Goal: Task Accomplishment & Management: Manage account settings

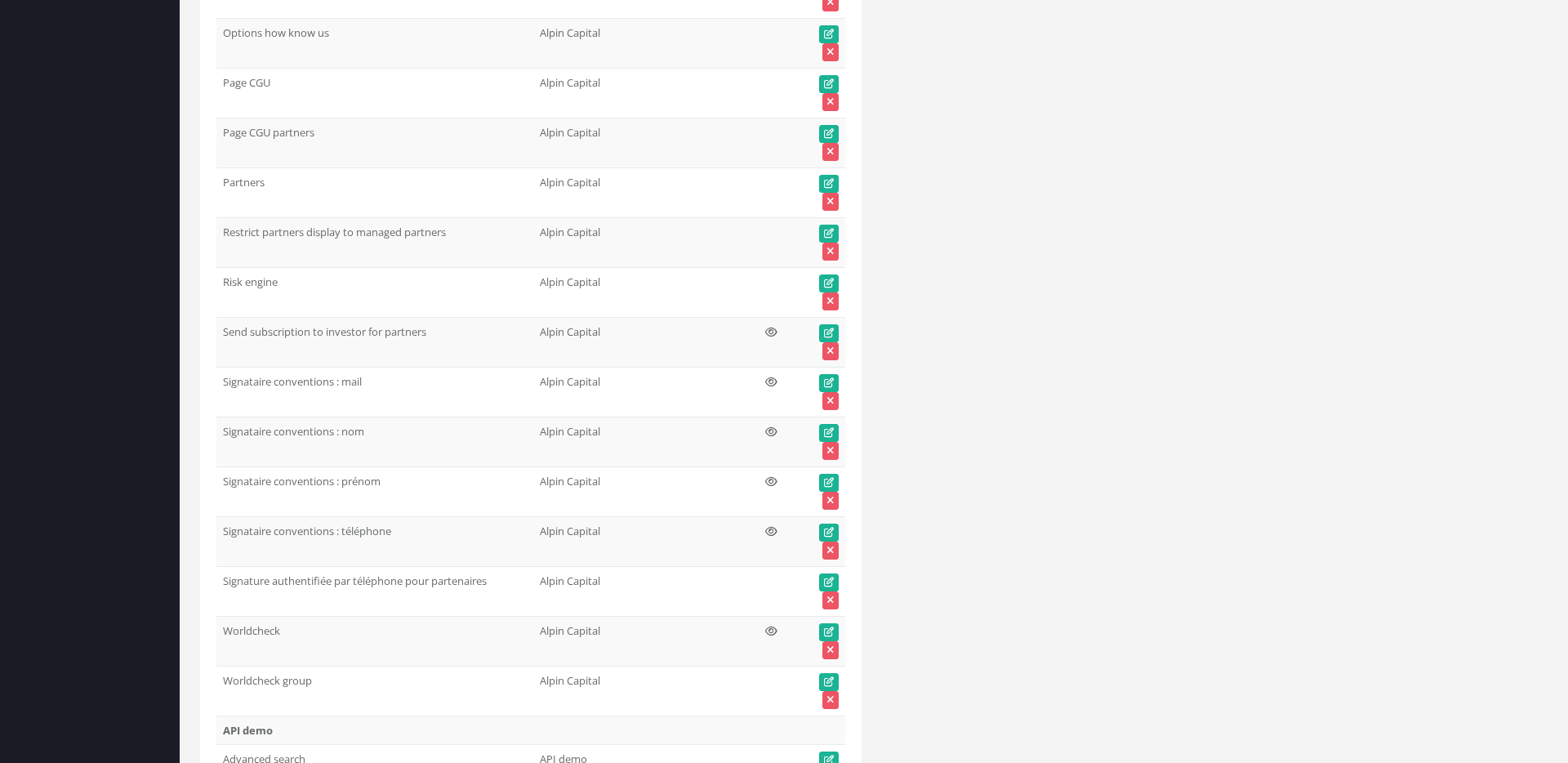
scroll to position [65592, 0]
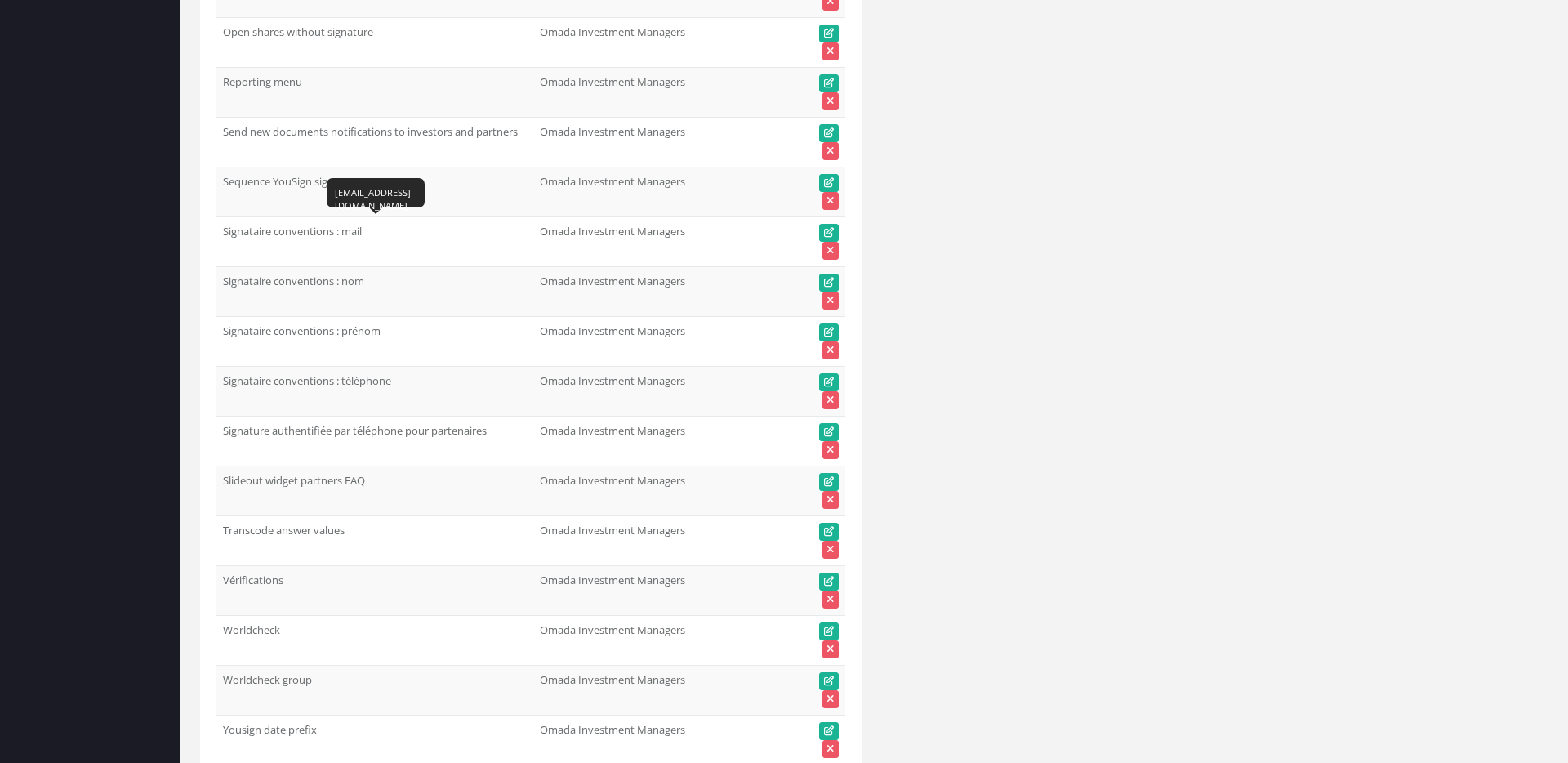
click at [280, 236] on td "Signataire conventions : mail" at bounding box center [375, 242] width 317 height 50
click at [253, 232] on td "Signataire conventions : mail" at bounding box center [375, 242] width 317 height 50
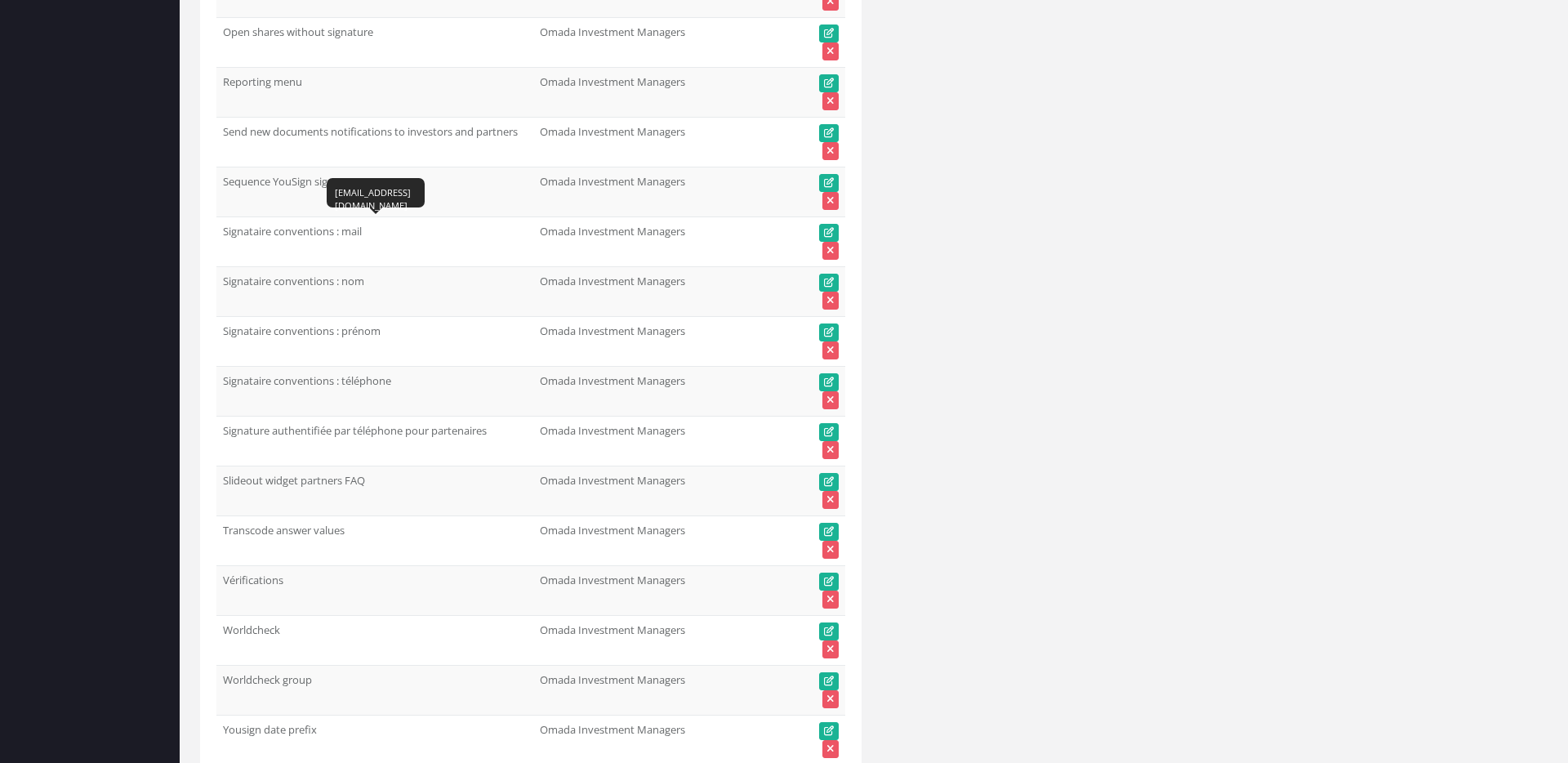
copy tr "Signataire conventions : mail"
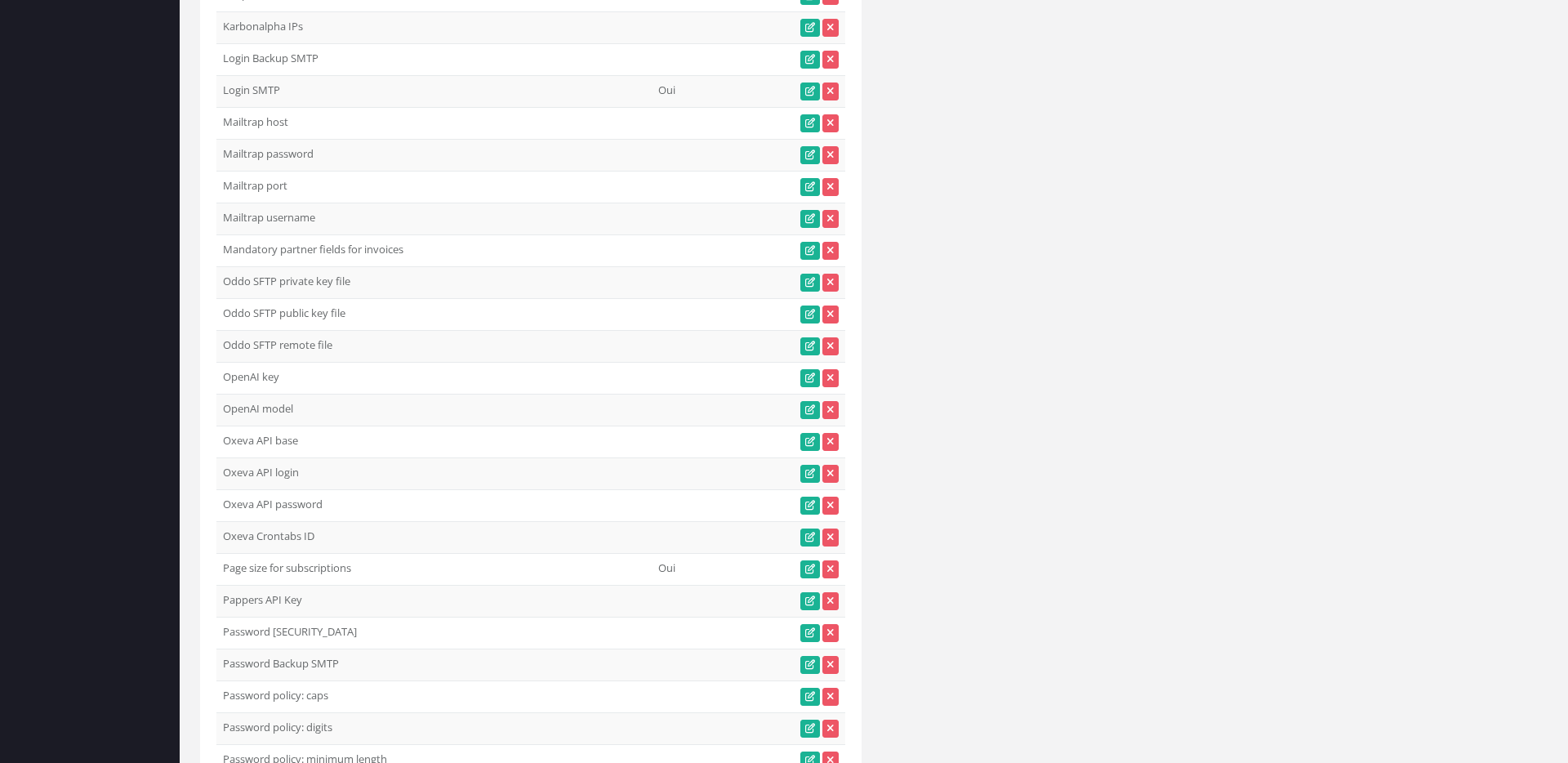
scroll to position [0, 0]
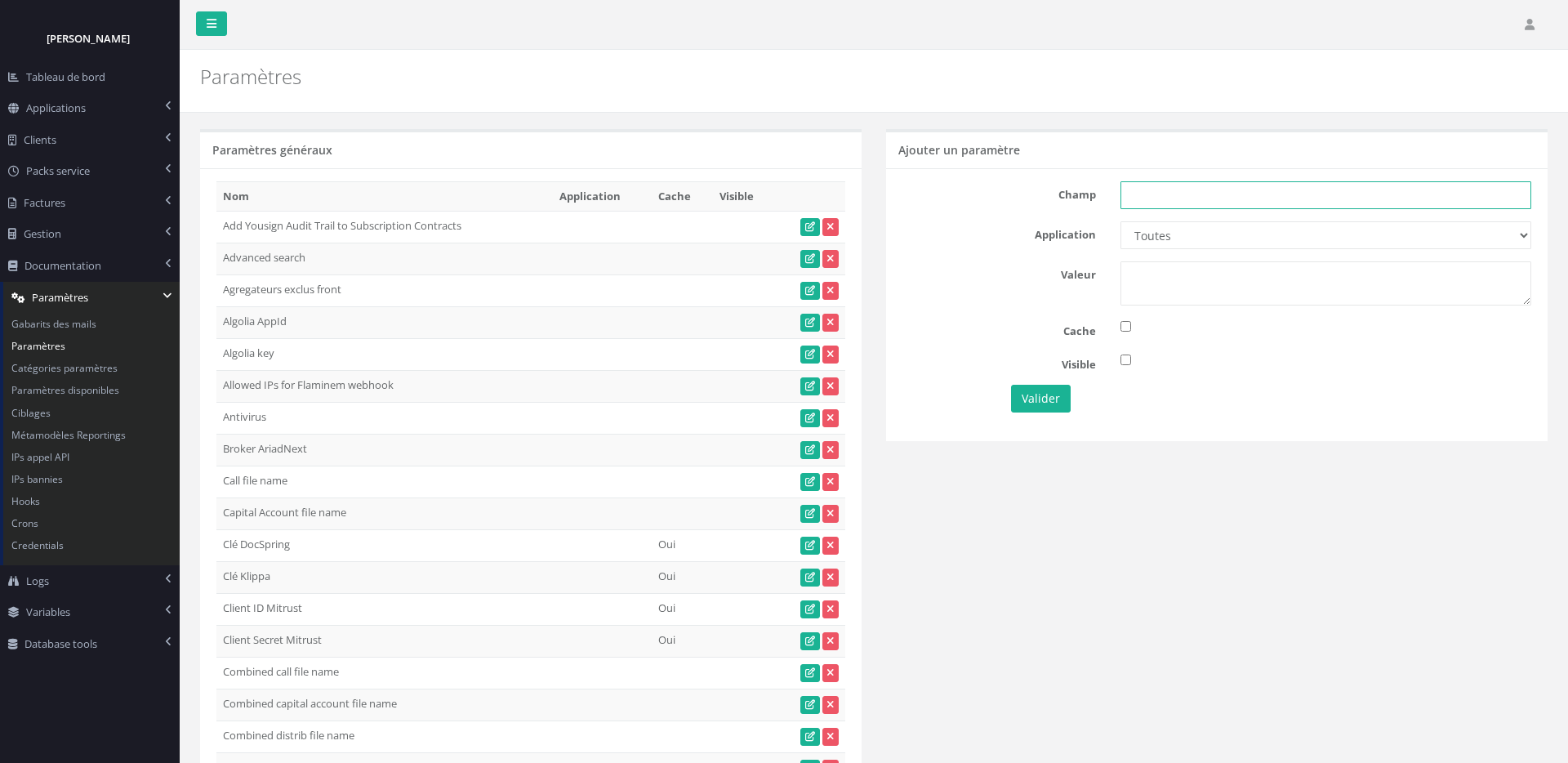
click at [1181, 189] on input "text" at bounding box center [1325, 195] width 411 height 28
paste input "Signataire conventions : mail"
type input "Signataire conventions : mail"
click at [1317, 233] on select "Toutes Aloe Private Equity Alpin Capital API Access to My DB API demo Astorg As…" at bounding box center [1325, 235] width 411 height 28
select select "60"
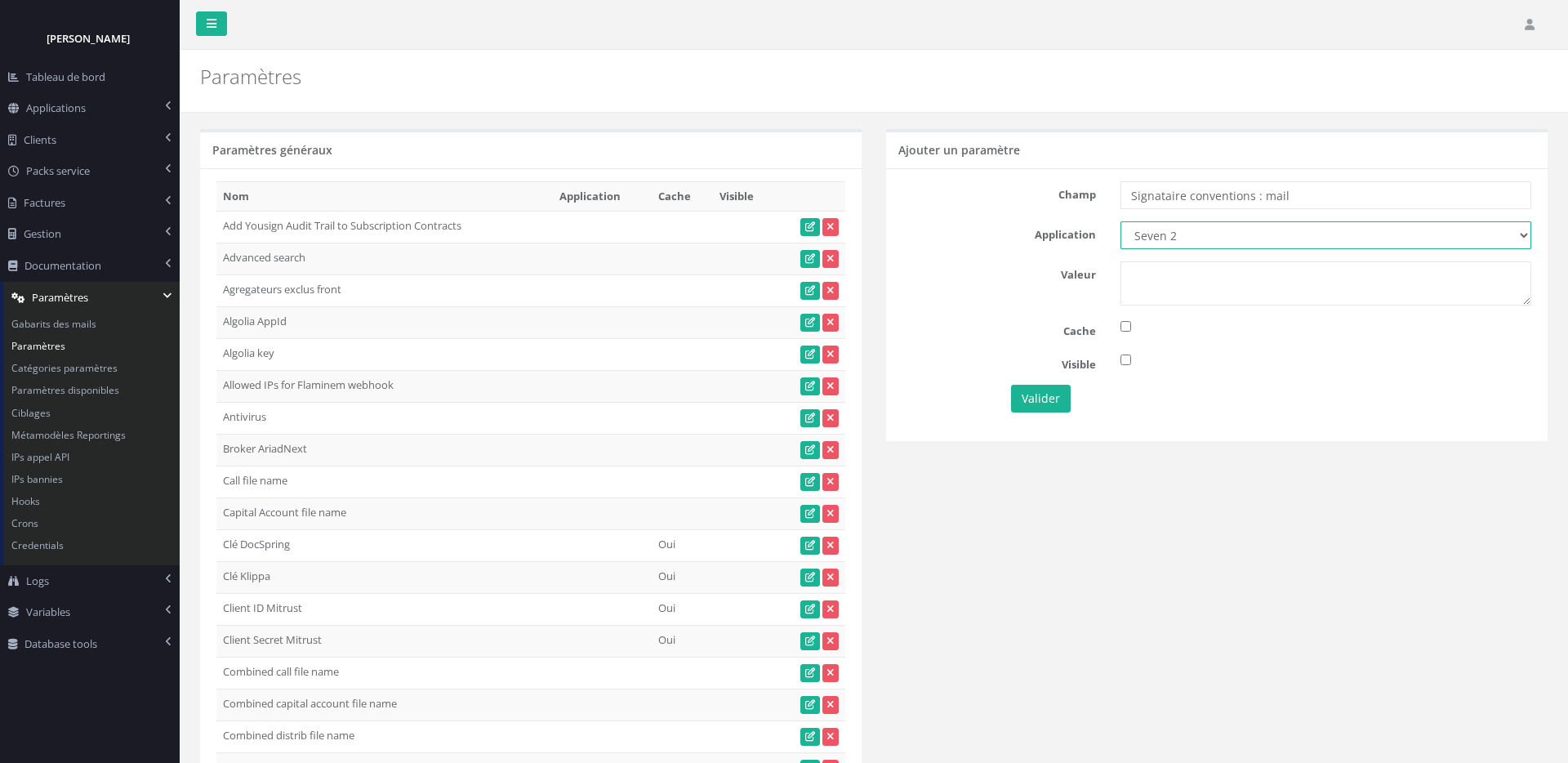
click at [1120, 222] on select "Toutes Aloe Private Equity Alpin Capital API Access to My DB API demo Astorg As…" at bounding box center [1325, 235] width 411 height 28
click at [1253, 266] on textarea at bounding box center [1325, 283] width 411 height 44
click at [1231, 287] on textarea at bounding box center [1325, 283] width 411 height 44
paste textarea "[EMAIL_ADDRESS][DOMAIN_NAME]"
type textarea "[EMAIL_ADDRESS][DOMAIN_NAME]"
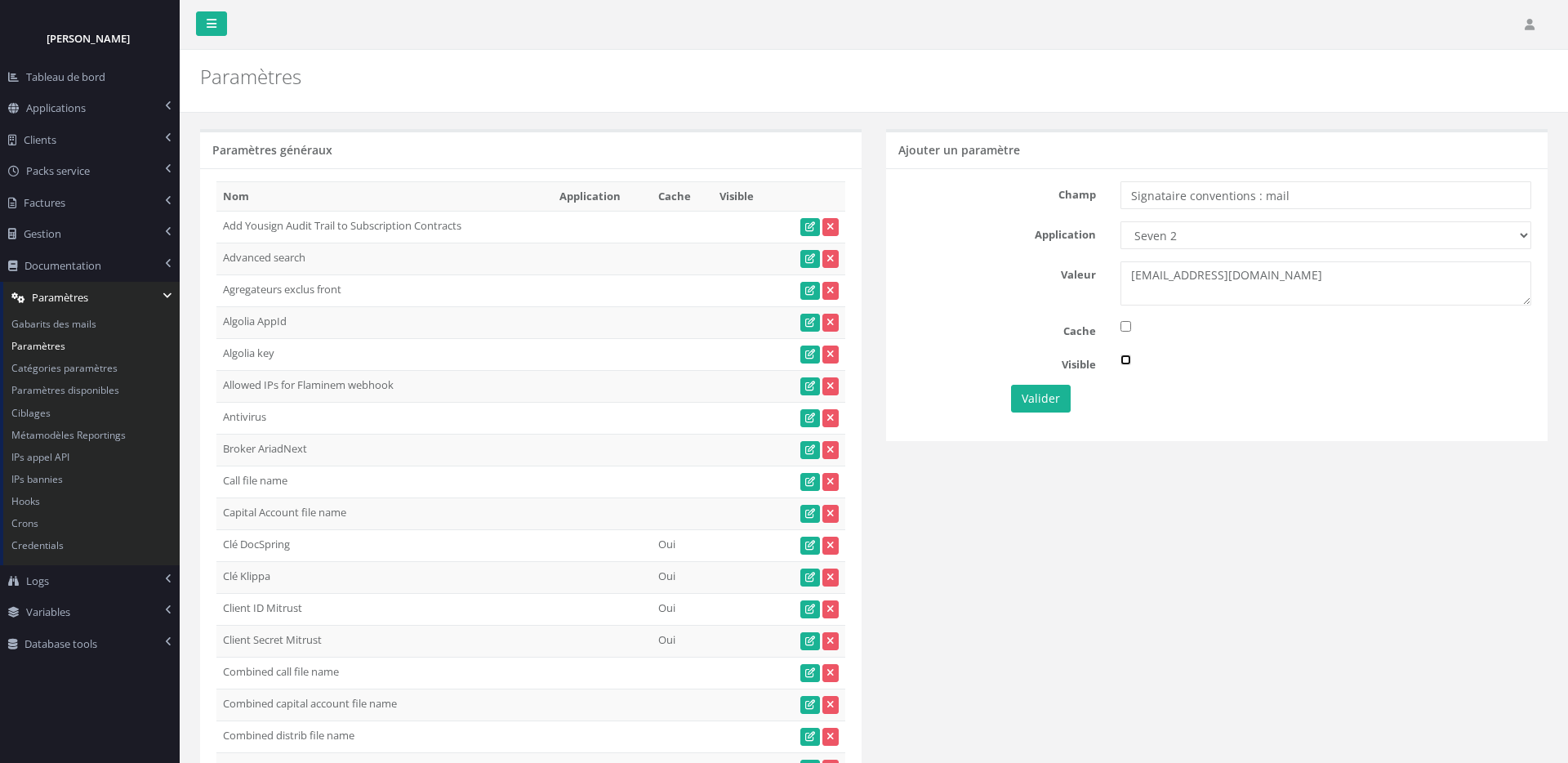
click at [1123, 361] on input "checkbox" at bounding box center [1126, 360] width 11 height 11
checkbox input "true"
click at [1047, 400] on button "Valider" at bounding box center [1040, 399] width 60 height 28
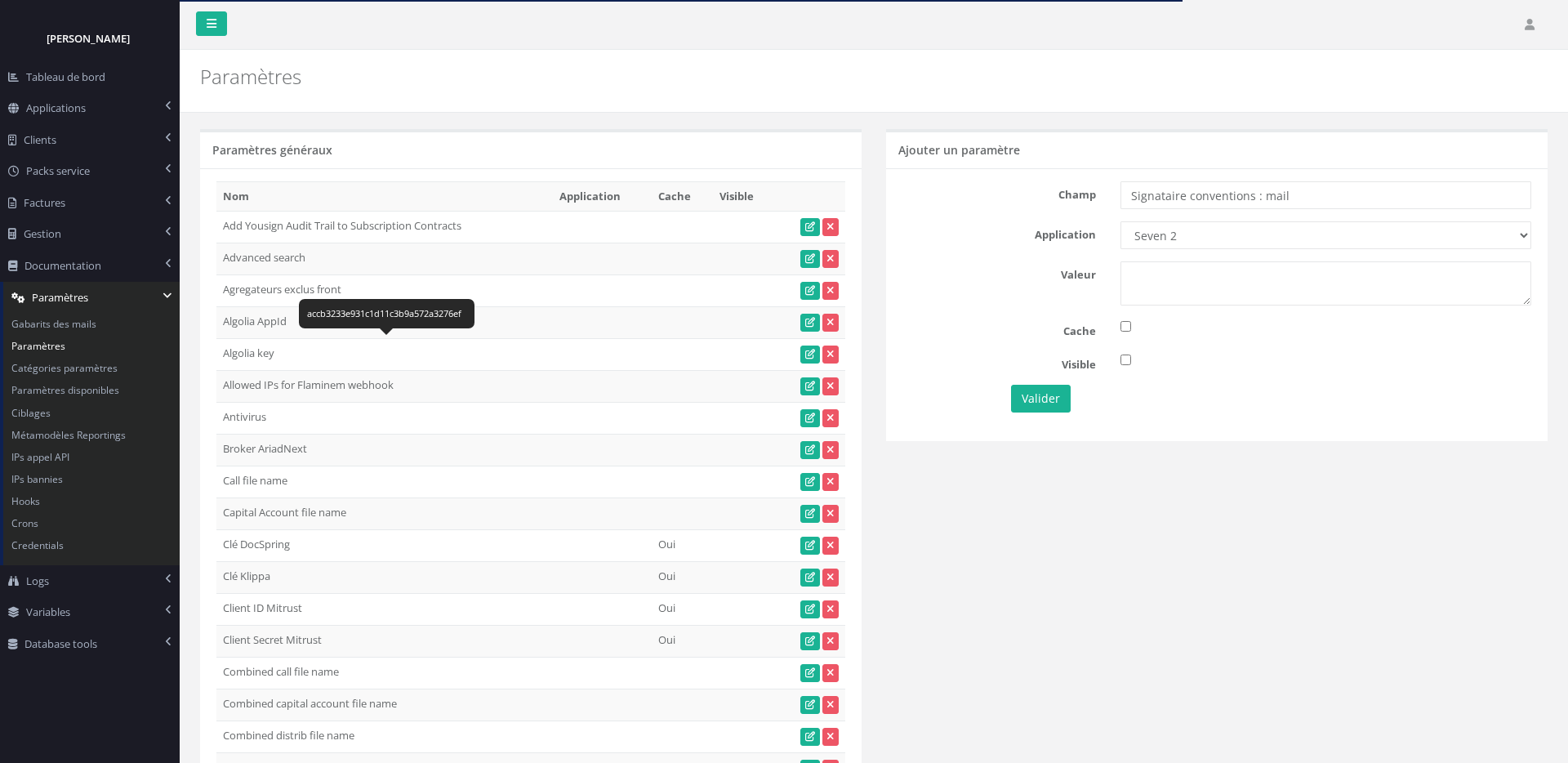
select select "60"
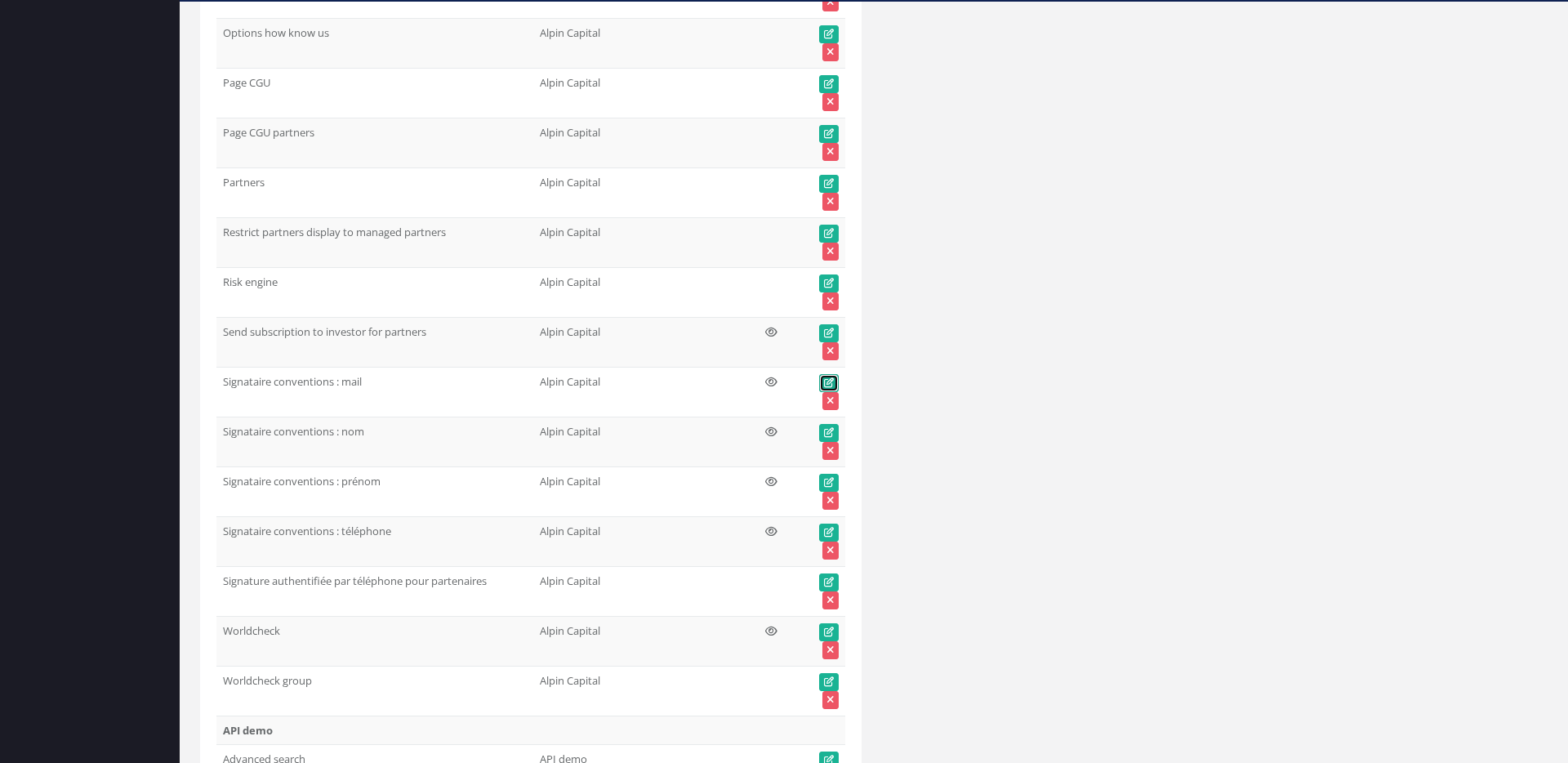
click at [828, 385] on icon at bounding box center [829, 382] width 10 height 10
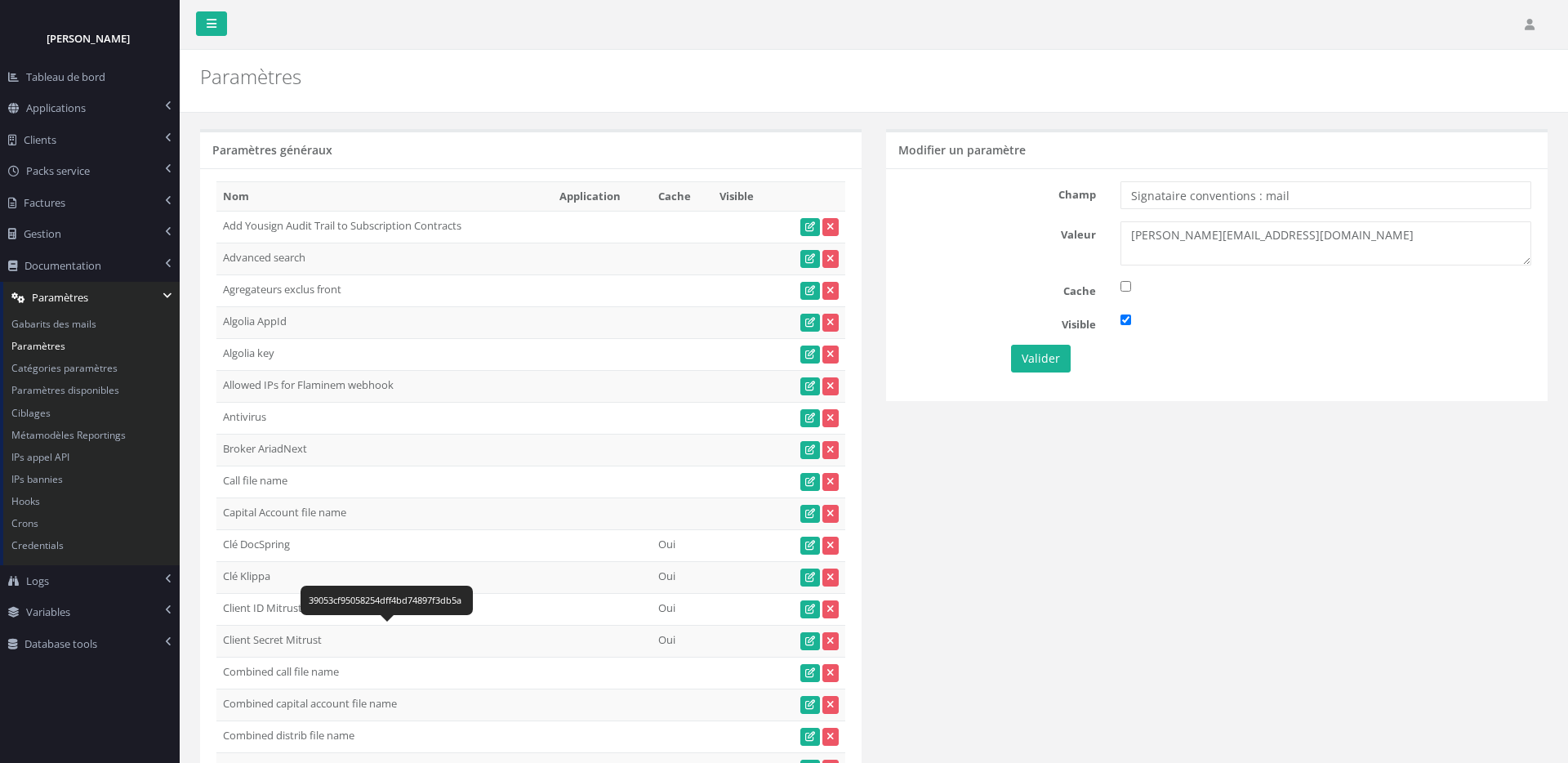
click at [520, 627] on td "Client Secret Mitrust" at bounding box center [385, 641] width 336 height 32
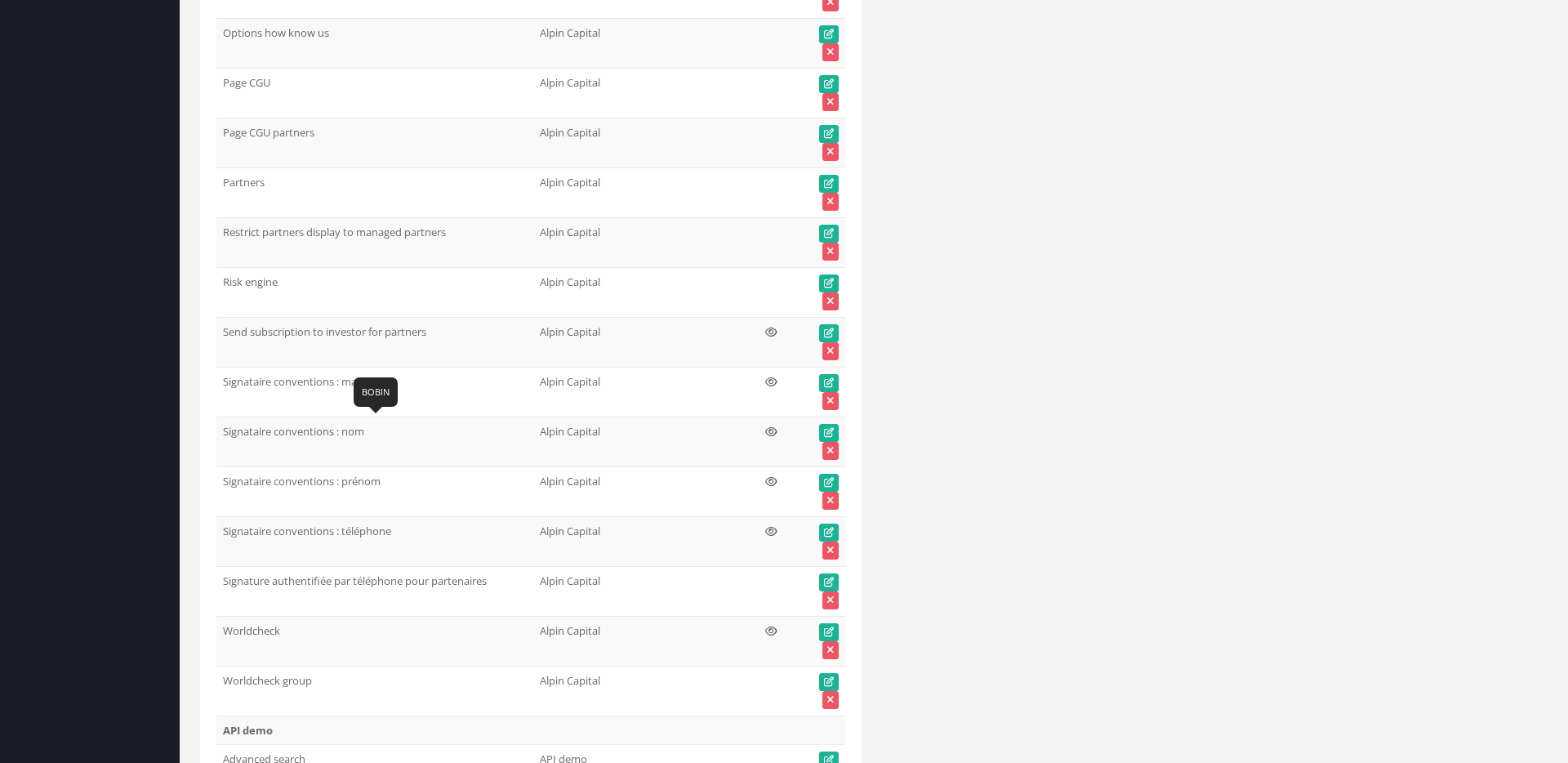
click at [264, 427] on td "Signataire conventions : nom" at bounding box center [375, 441] width 317 height 50
copy tr "Signataire conventions : nom"
click at [352, 484] on td "Signataire conventions : prénom" at bounding box center [375, 491] width 317 height 50
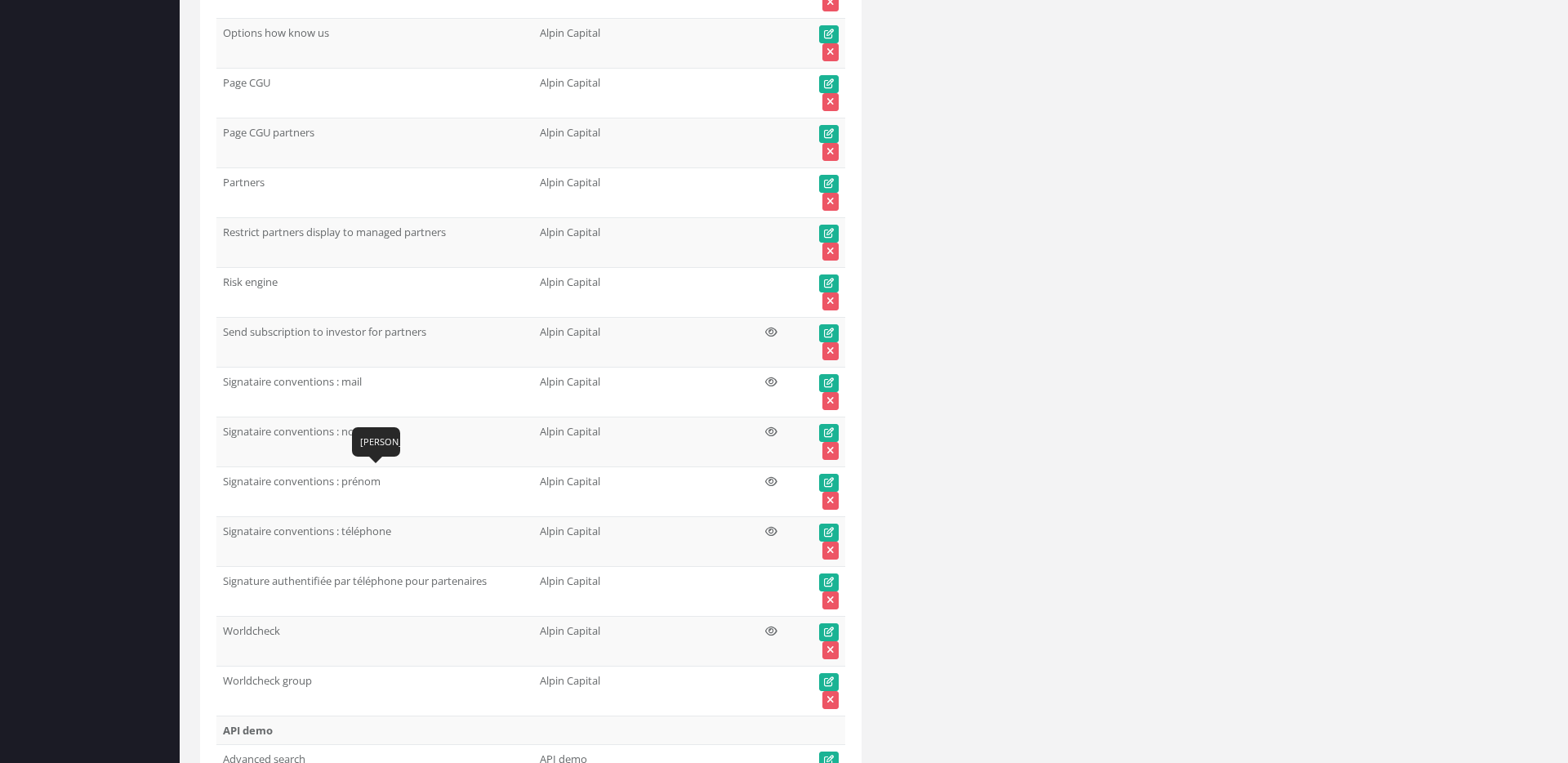
click at [352, 484] on td "Signataire conventions : prénom" at bounding box center [375, 491] width 317 height 50
copy tr "Signataire conventions : prénom"
click at [316, 530] on td "Signataire conventions : téléphone" at bounding box center [375, 541] width 317 height 50
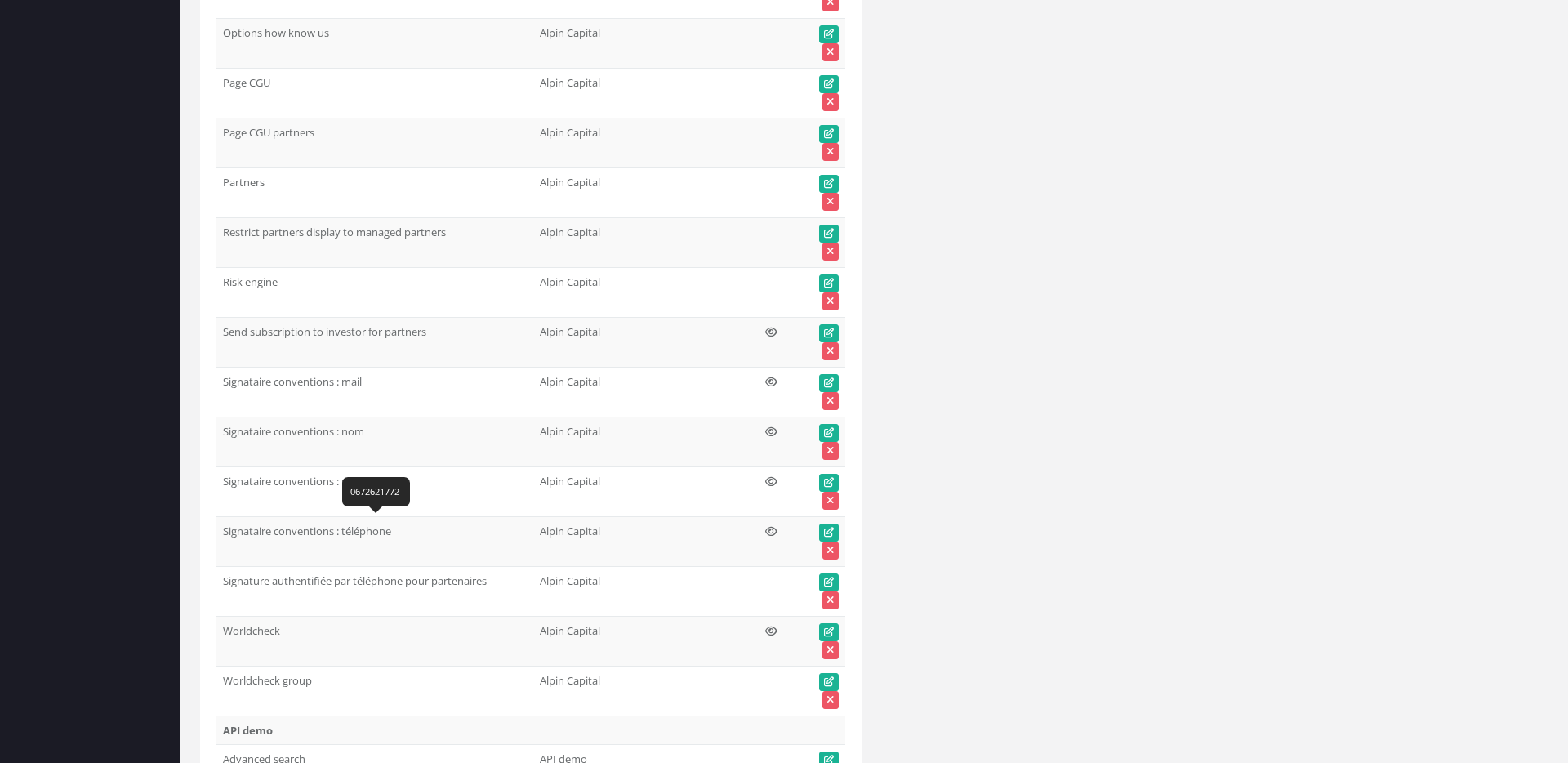
click at [316, 530] on td "Signataire conventions : téléphone" at bounding box center [375, 541] width 317 height 50
copy tr "Signataire conventions : téléphone"
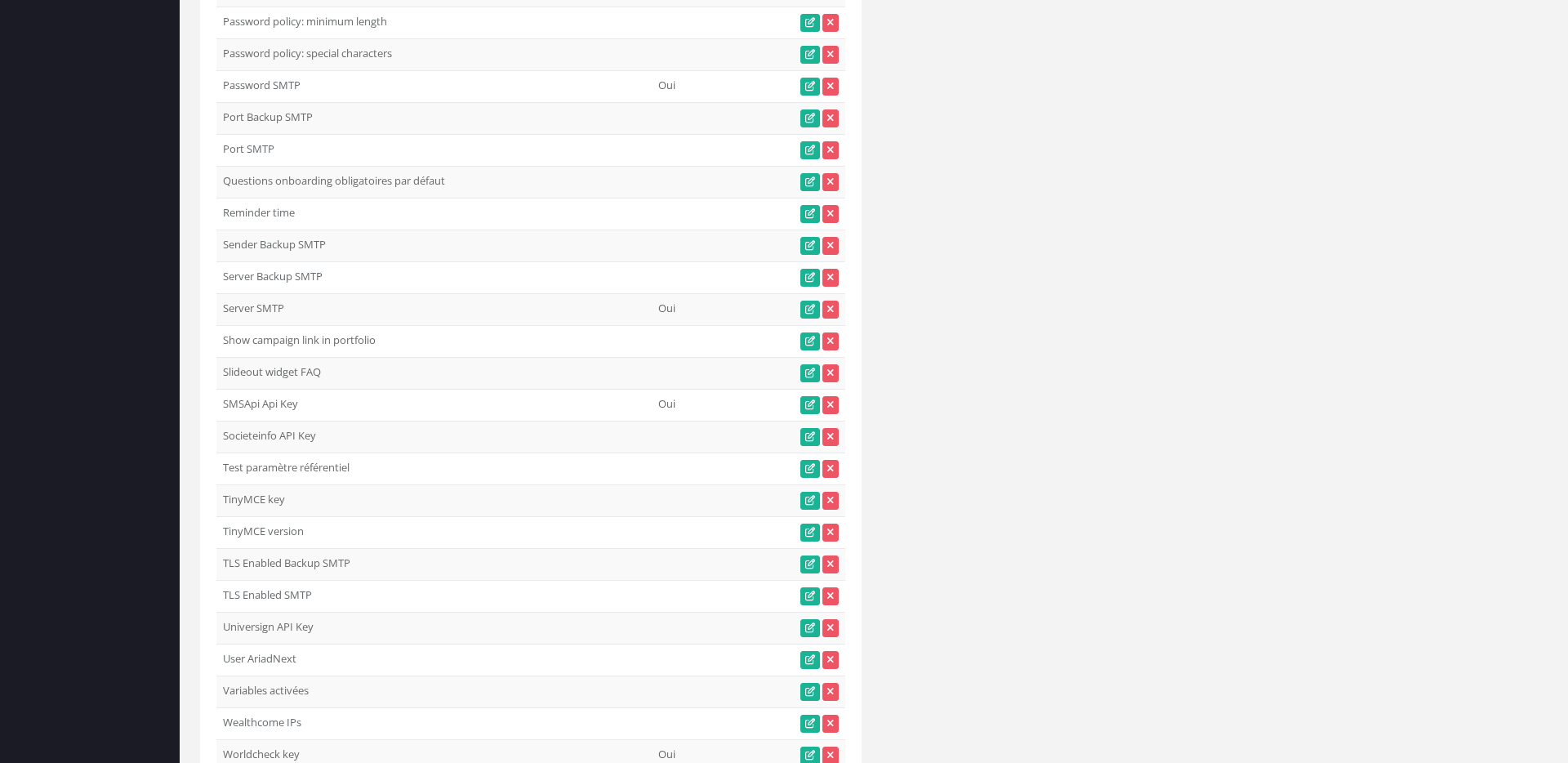
scroll to position [0, 0]
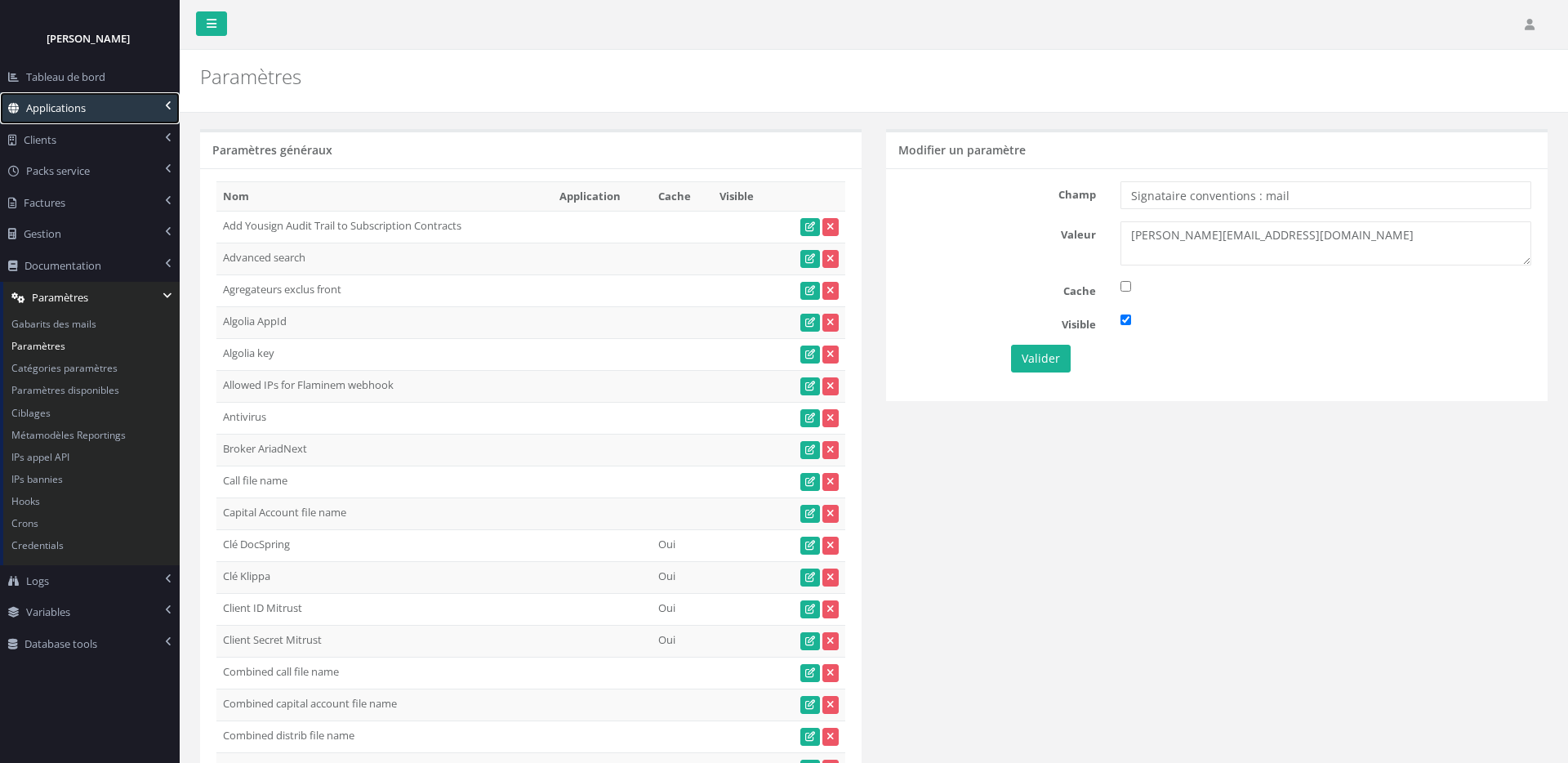
click at [101, 111] on link "Applications" at bounding box center [90, 108] width 180 height 32
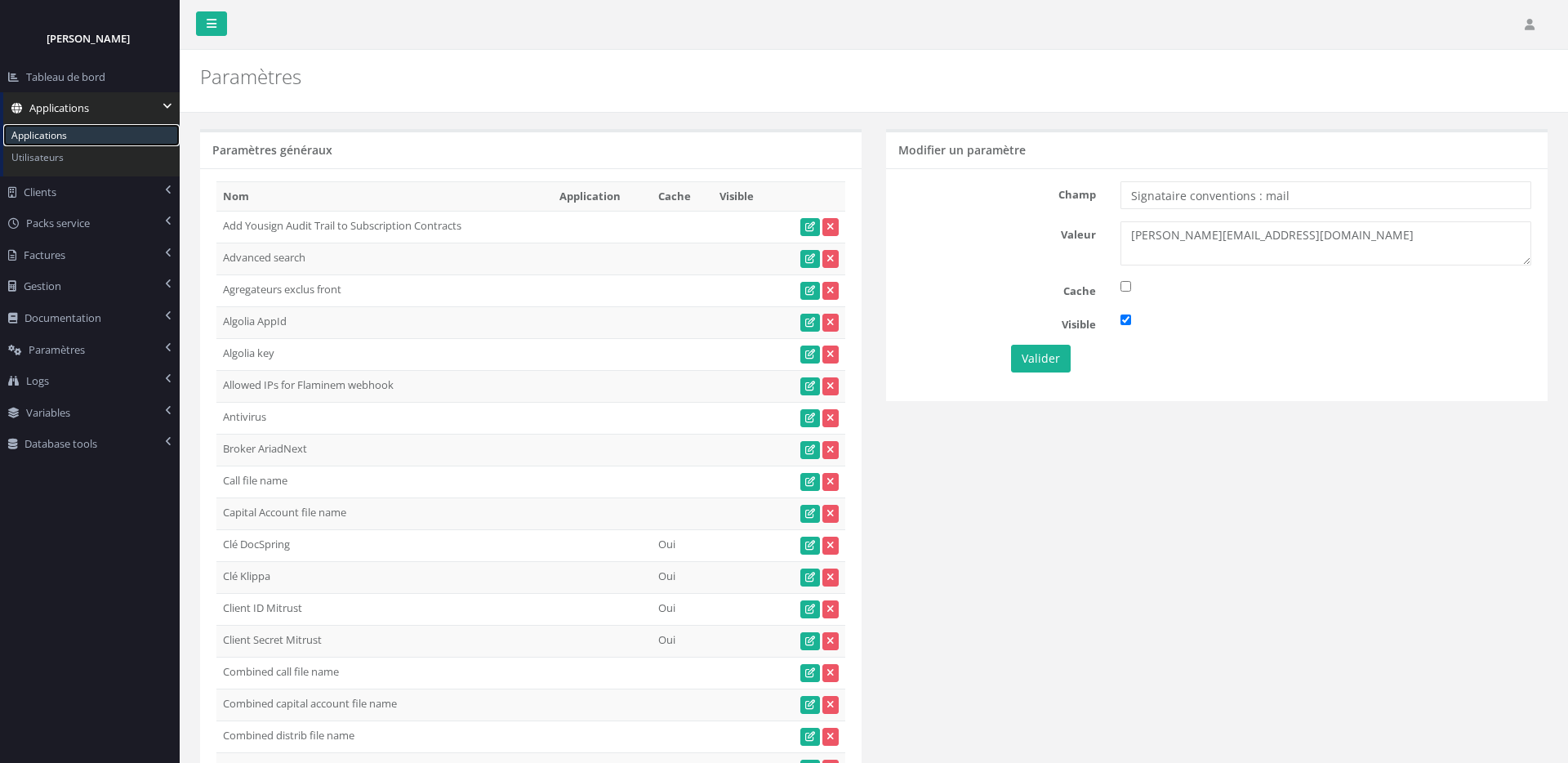
click at [101, 130] on link "Applications" at bounding box center [92, 135] width 176 height 22
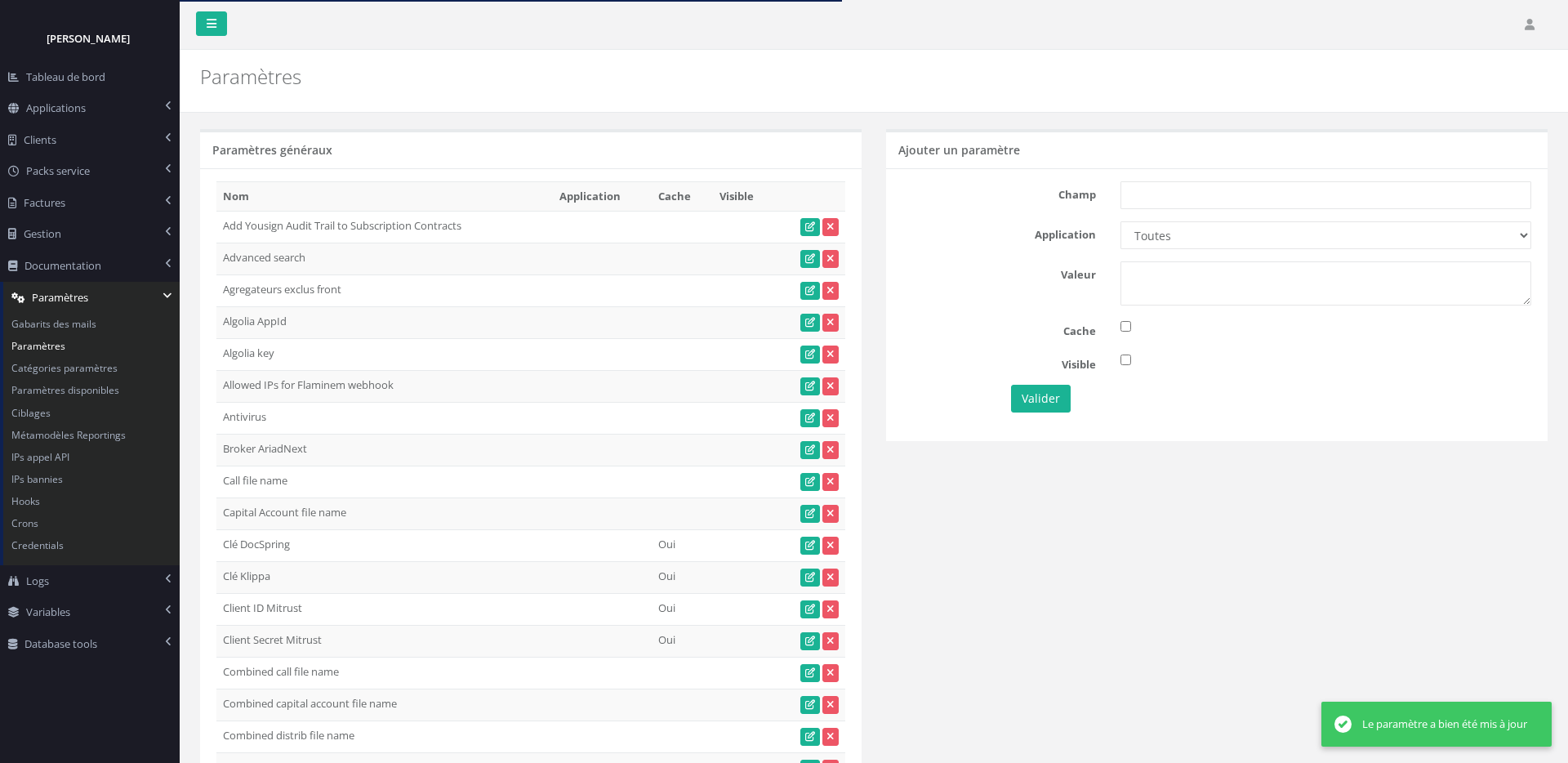
click at [1177, 178] on div "Champ Application Toutes Aloe Private Equity Alpin Capital API Access to My DB …" at bounding box center [1217, 304] width 662 height 272
click at [1184, 196] on input "text" at bounding box center [1325, 195] width 411 height 28
paste input "Signataire conventions : nom"
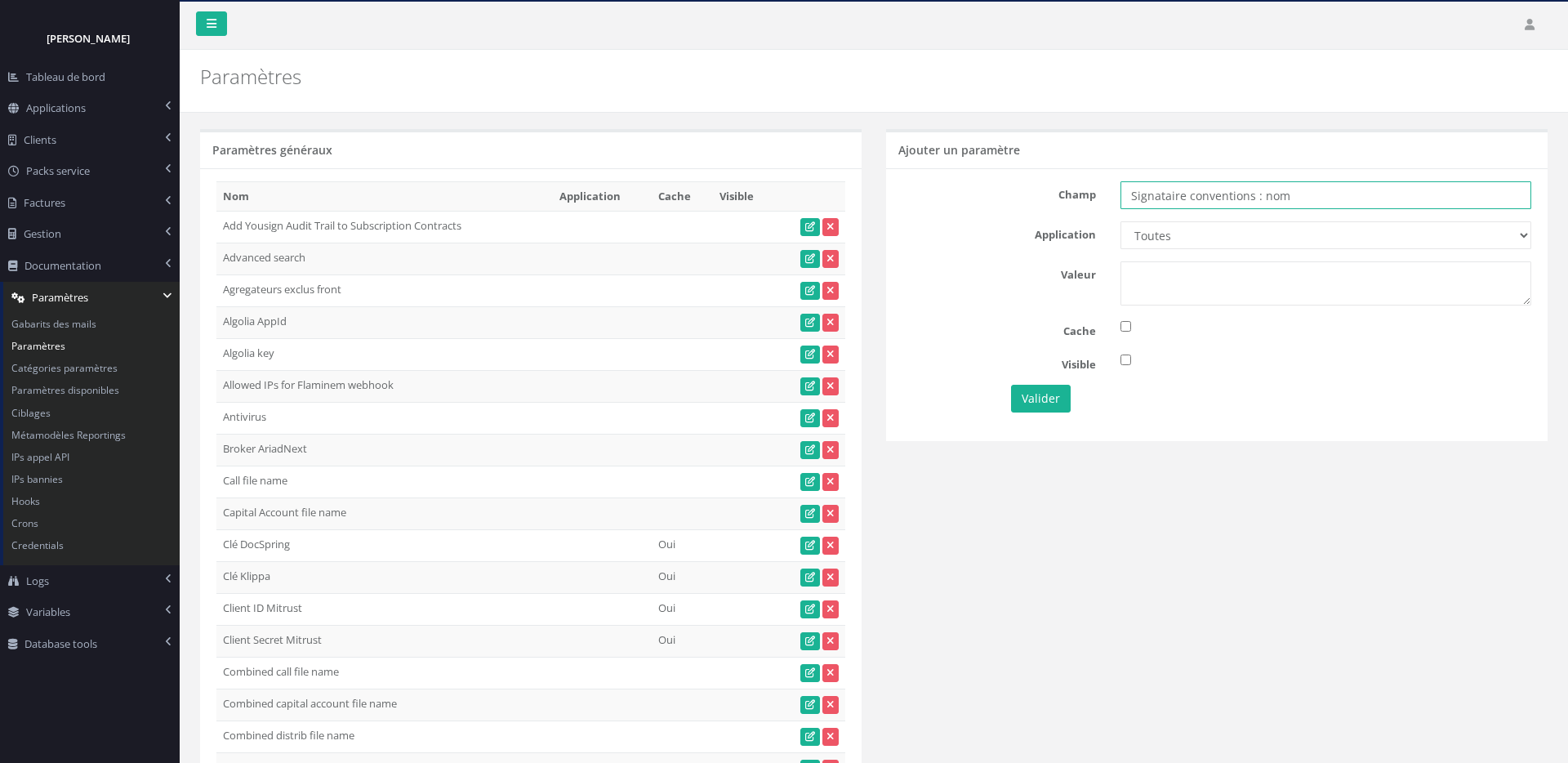
type input "Signataire conventions : nom"
click at [1263, 232] on select "Toutes Aloe Private Equity Alpin Capital API Access to My DB API demo Astorg As…" at bounding box center [1325, 235] width 411 height 28
select select "60"
click at [1120, 222] on select "Toutes Aloe Private Equity Alpin Capital API Access to My DB API demo Astorg As…" at bounding box center [1325, 235] width 411 height 28
click at [1226, 289] on textarea at bounding box center [1325, 283] width 411 height 44
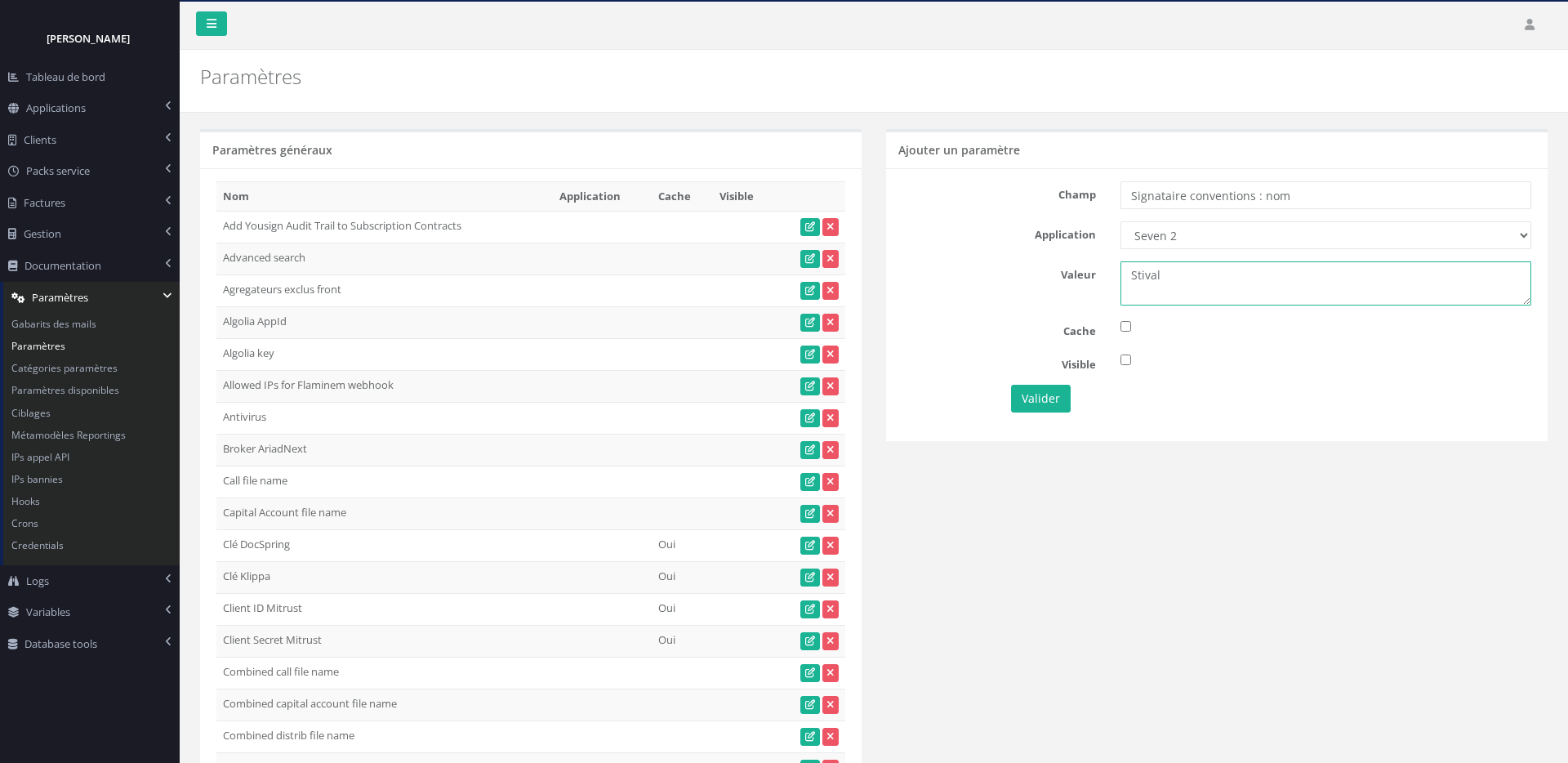
type textarea "Stival"
click at [1131, 358] on div at bounding box center [1326, 360] width 436 height 18
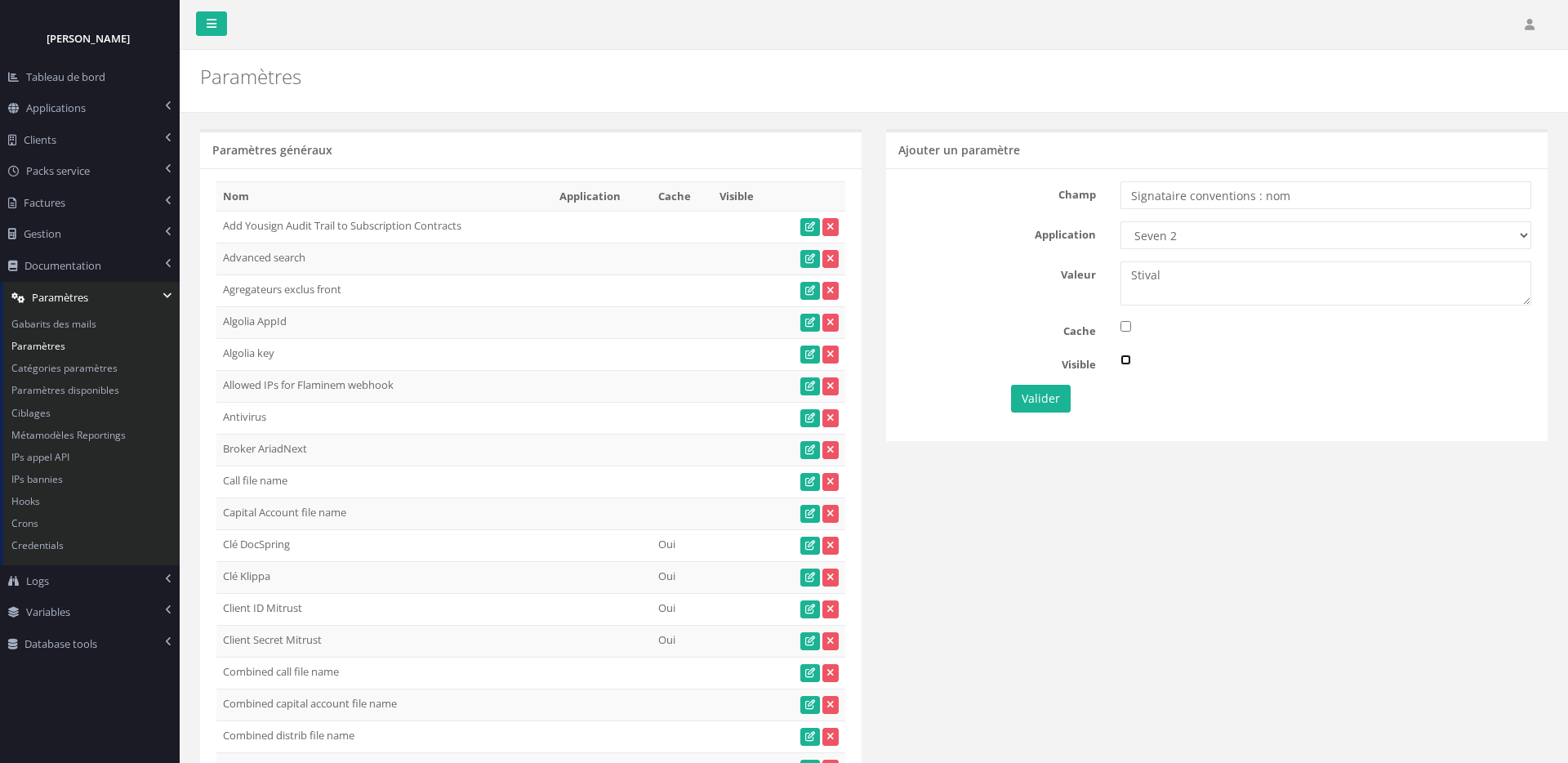
click at [1125, 363] on input "checkbox" at bounding box center [1126, 360] width 11 height 11
checkbox input "true"
click at [1055, 391] on button "Valider" at bounding box center [1040, 399] width 60 height 28
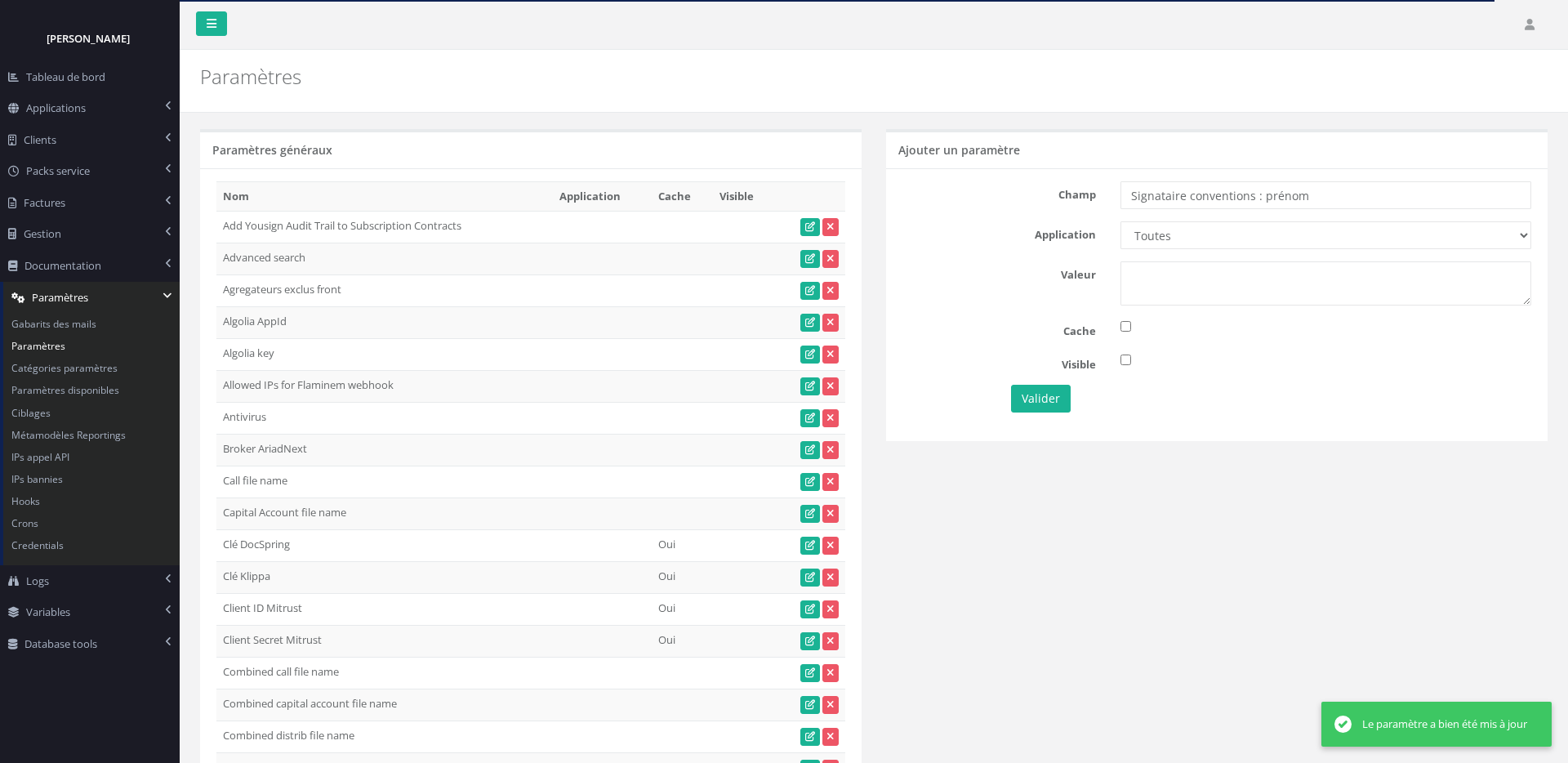
select select "60"
click at [1120, 222] on select "Toutes Aloe Private Equity Alpin Capital API Access to My DB API demo Astorg As…" at bounding box center [1325, 235] width 411 height 28
click at [1341, 197] on input "Signataire conventions : prénom" at bounding box center [1325, 195] width 411 height 28
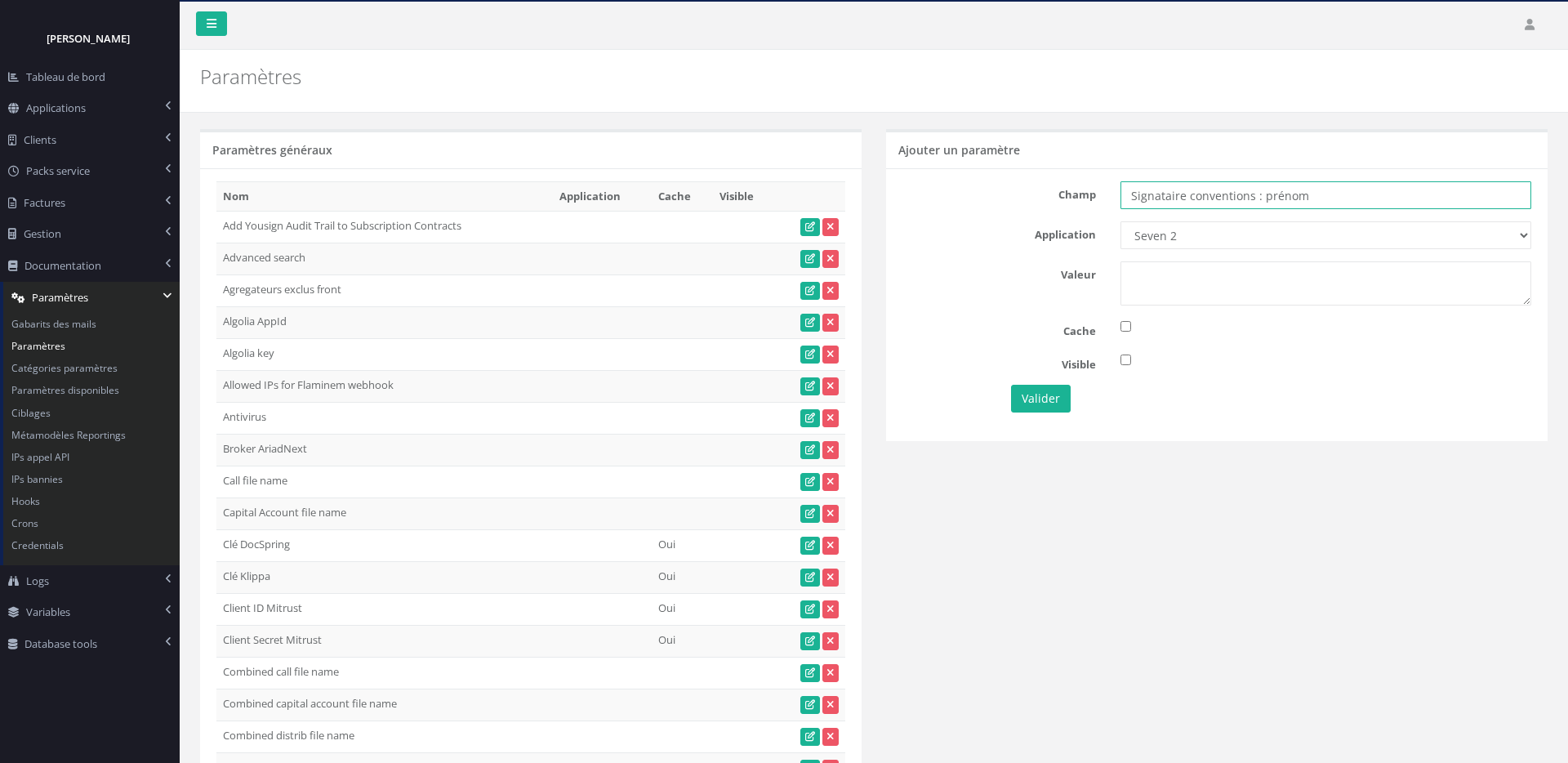
type input "Signataire conventions : prénom"
click at [1205, 290] on textarea at bounding box center [1325, 283] width 411 height 44
type textarea "Morgane"
click at [1124, 358] on input "checkbox" at bounding box center [1126, 360] width 11 height 11
checkbox input "true"
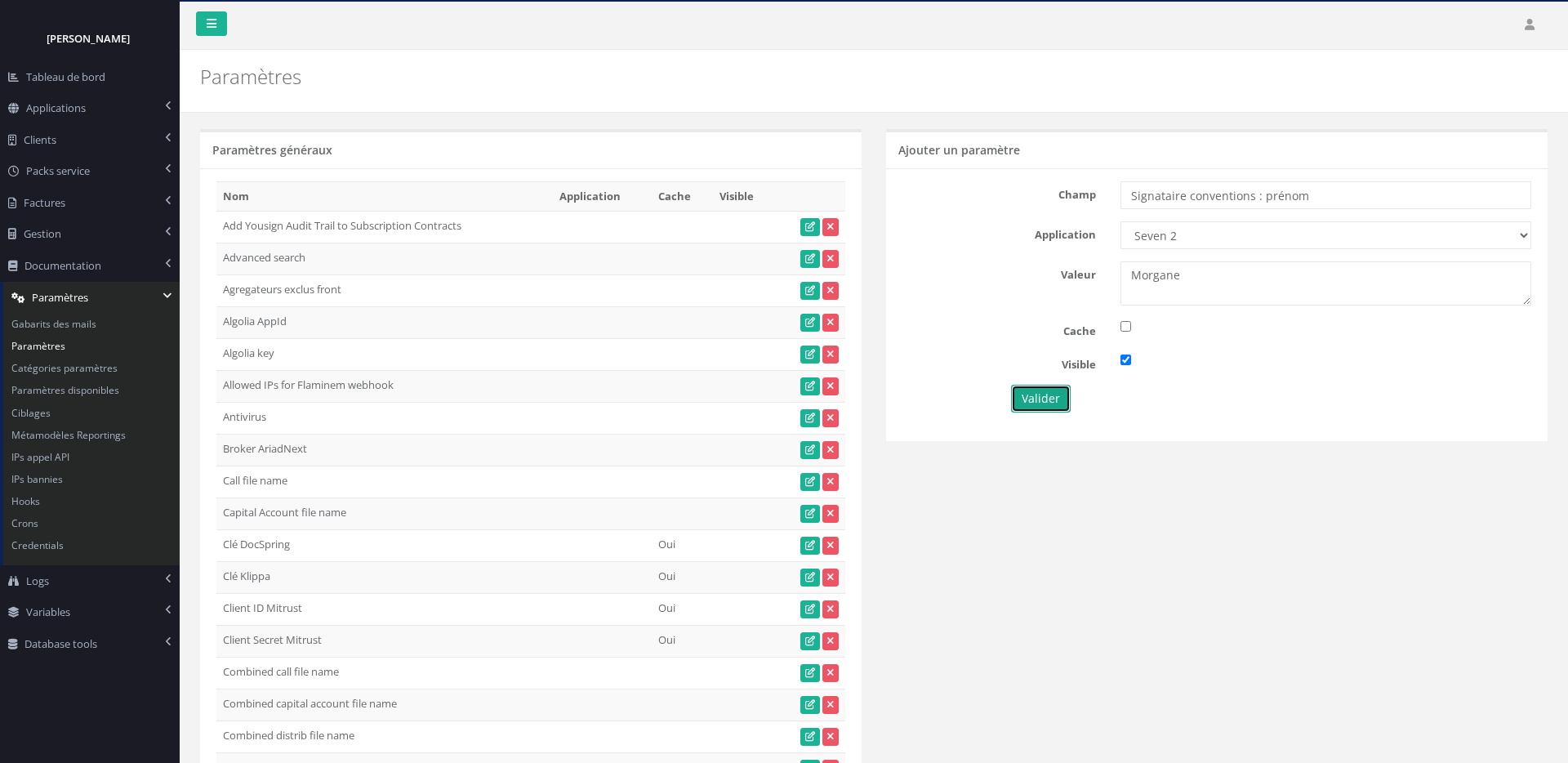
click at [1062, 393] on button "Valider" at bounding box center [1040, 399] width 60 height 28
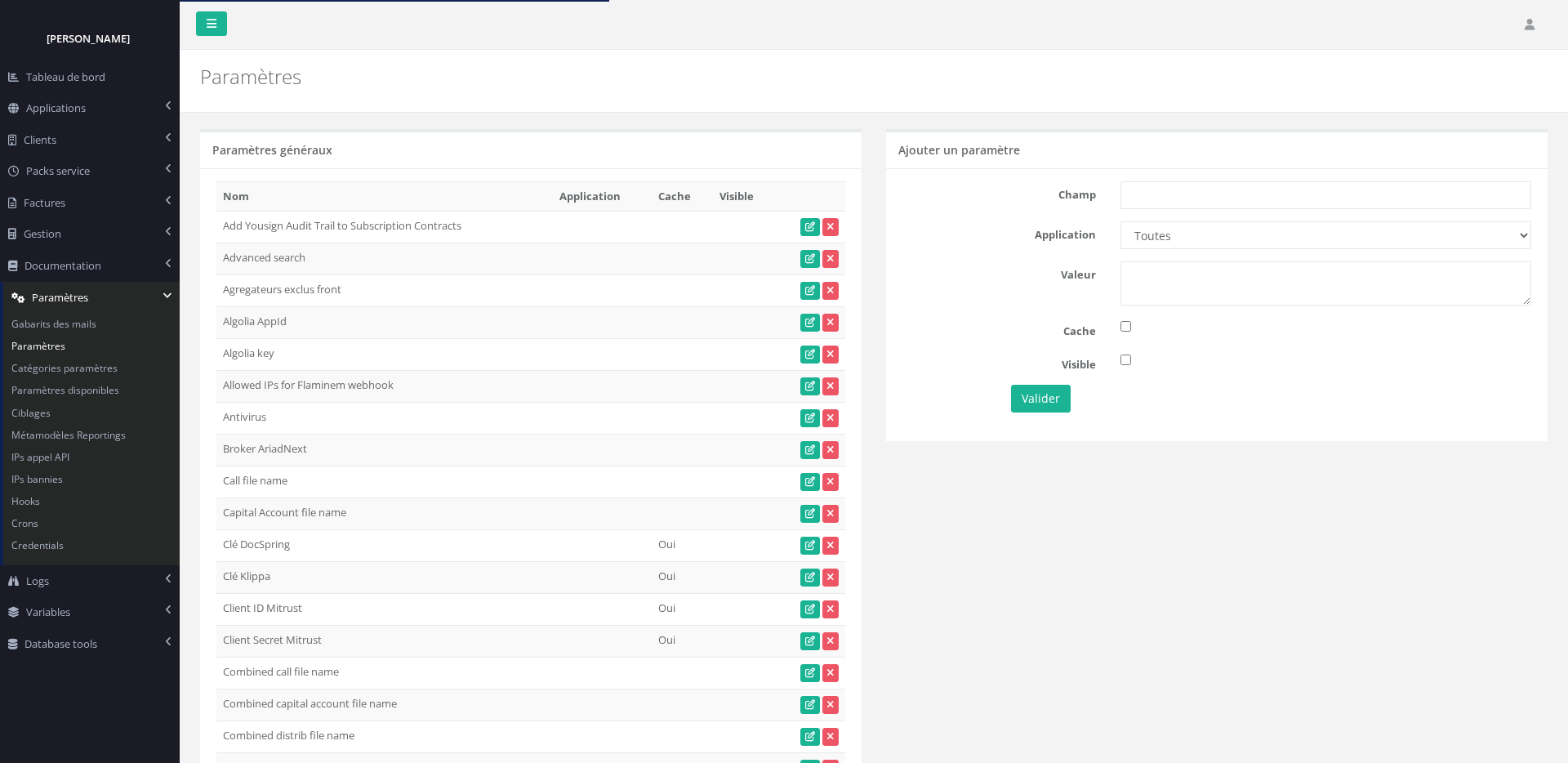
click at [817, 143] on div "Paramètres généraux" at bounding box center [531, 148] width 662 height 40
click at [1229, 191] on input "text" at bounding box center [1325, 195] width 411 height 28
paste input "Signataire conventions : téléphone"
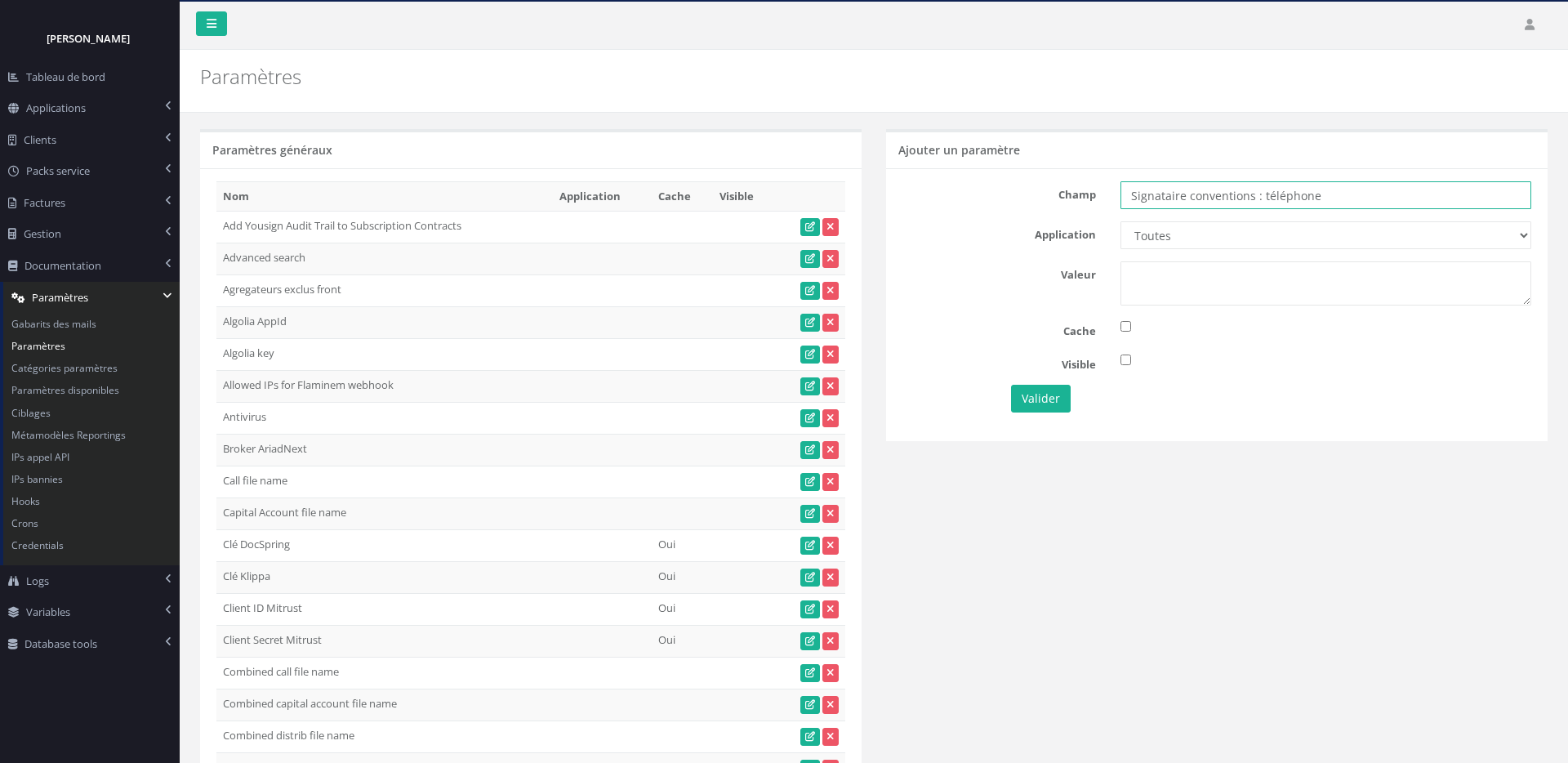
type input "Signataire conventions : téléphone"
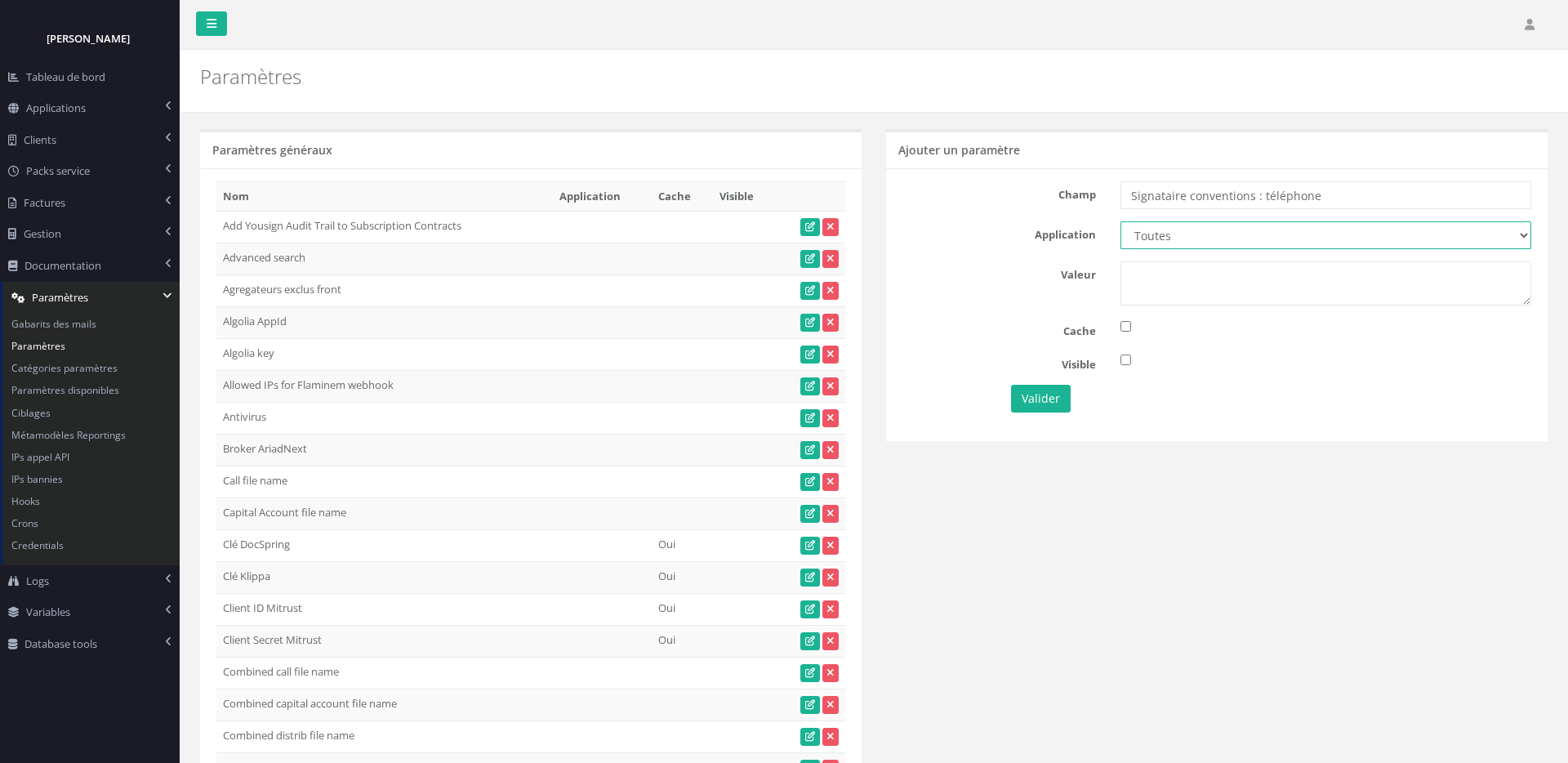
click at [1269, 239] on select "Toutes Aloe Private Equity Alpin Capital API Access to My DB API demo Astorg As…" at bounding box center [1325, 235] width 411 height 28
select select "60"
click at [1120, 222] on select "Toutes Aloe Private Equity Alpin Capital API Access to My DB API demo Astorg As…" at bounding box center [1325, 235] width 411 height 28
click at [1122, 355] on input "checkbox" at bounding box center [1126, 360] width 11 height 11
checkbox input "true"
